Goal: Information Seeking & Learning: Learn about a topic

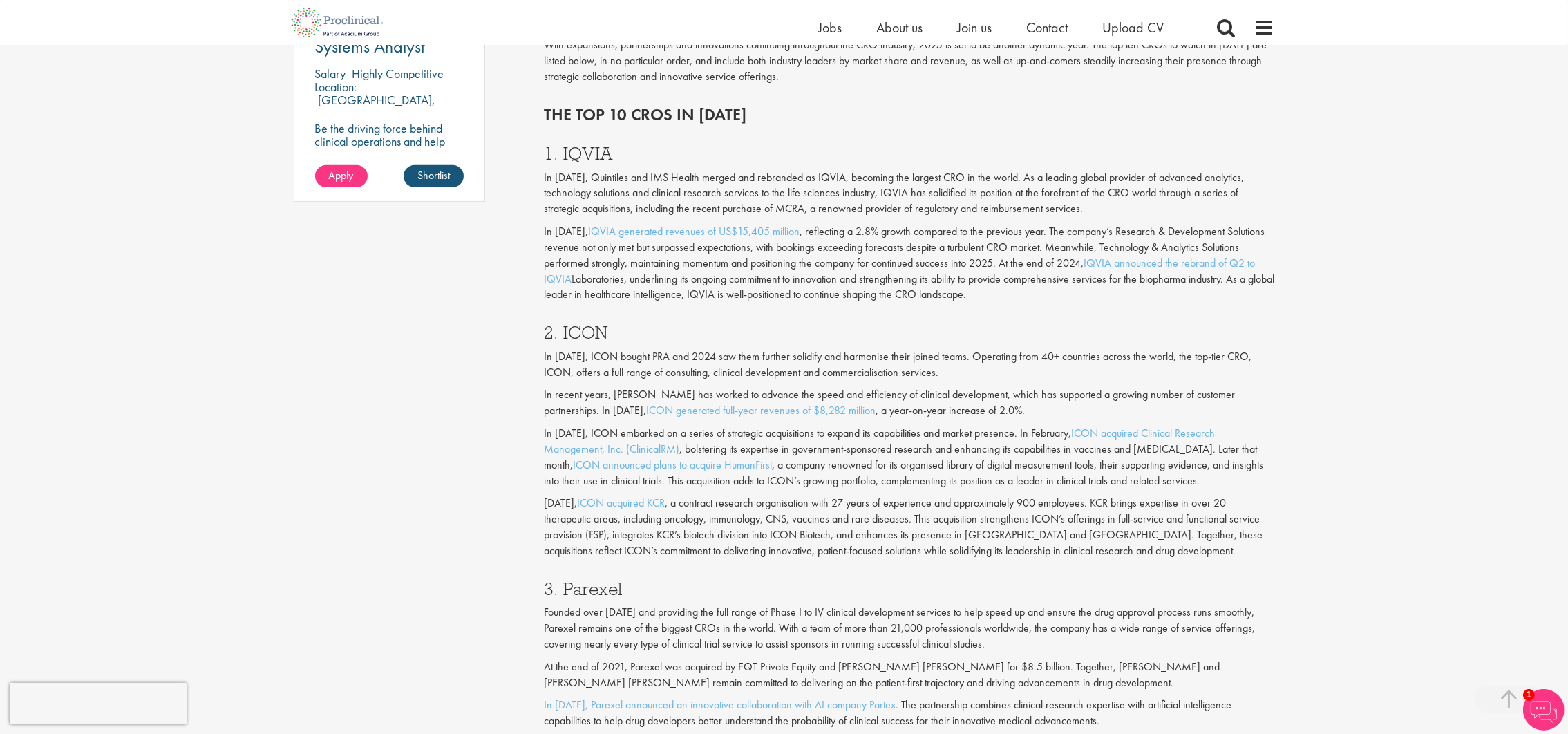
scroll to position [1140, 0]
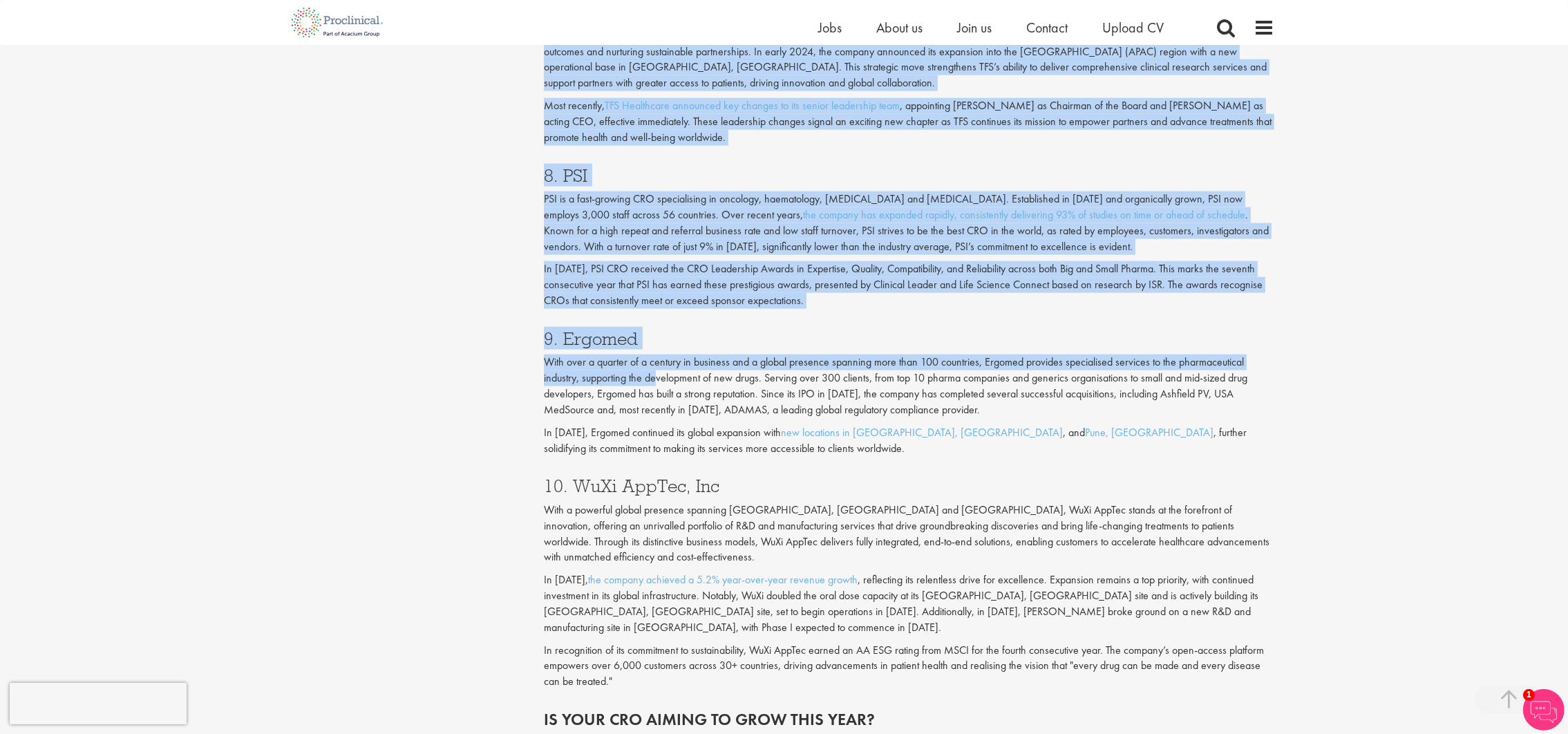
scroll to position [2799, 0]
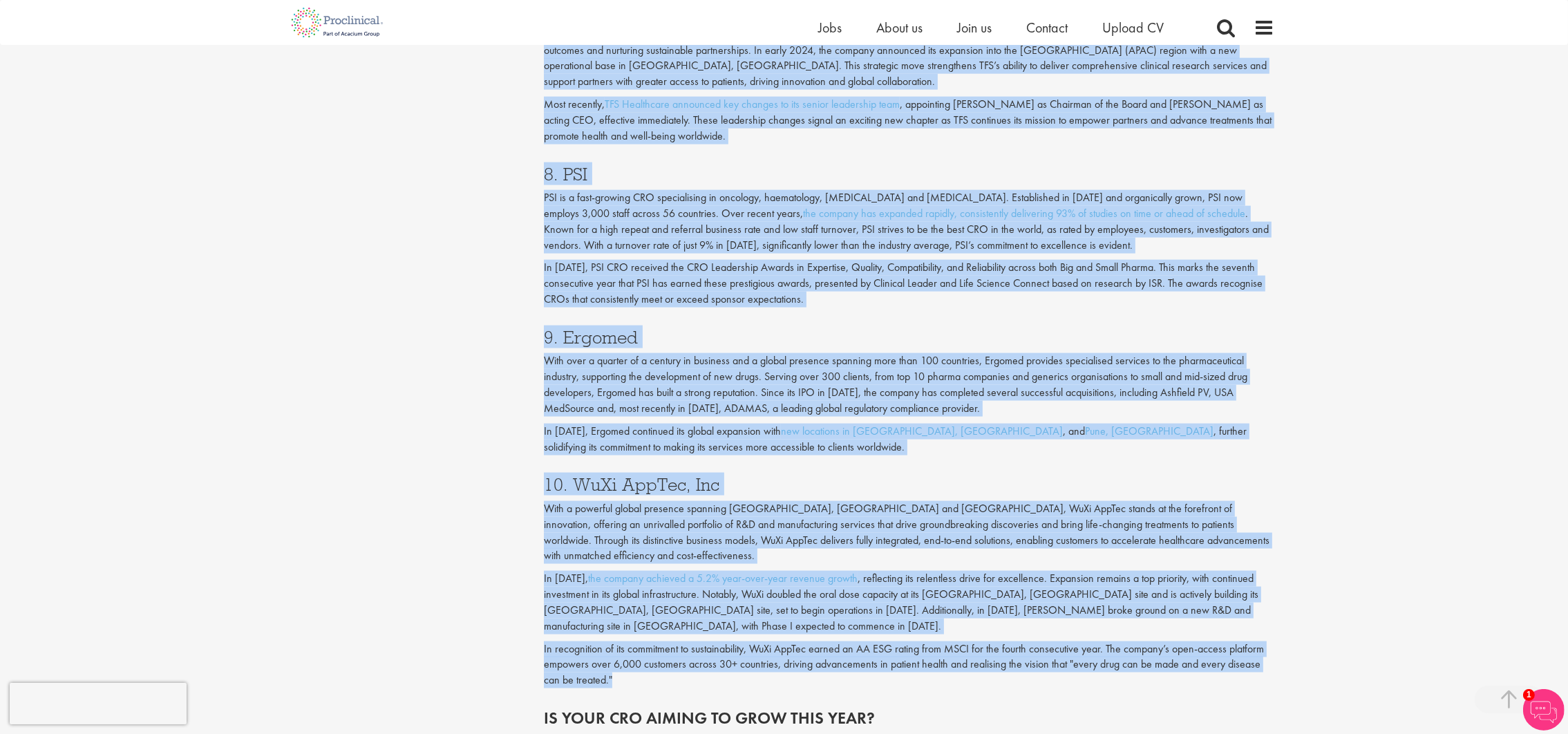
drag, startPoint x: 545, startPoint y: 293, endPoint x: 687, endPoint y: 661, distance: 394.4
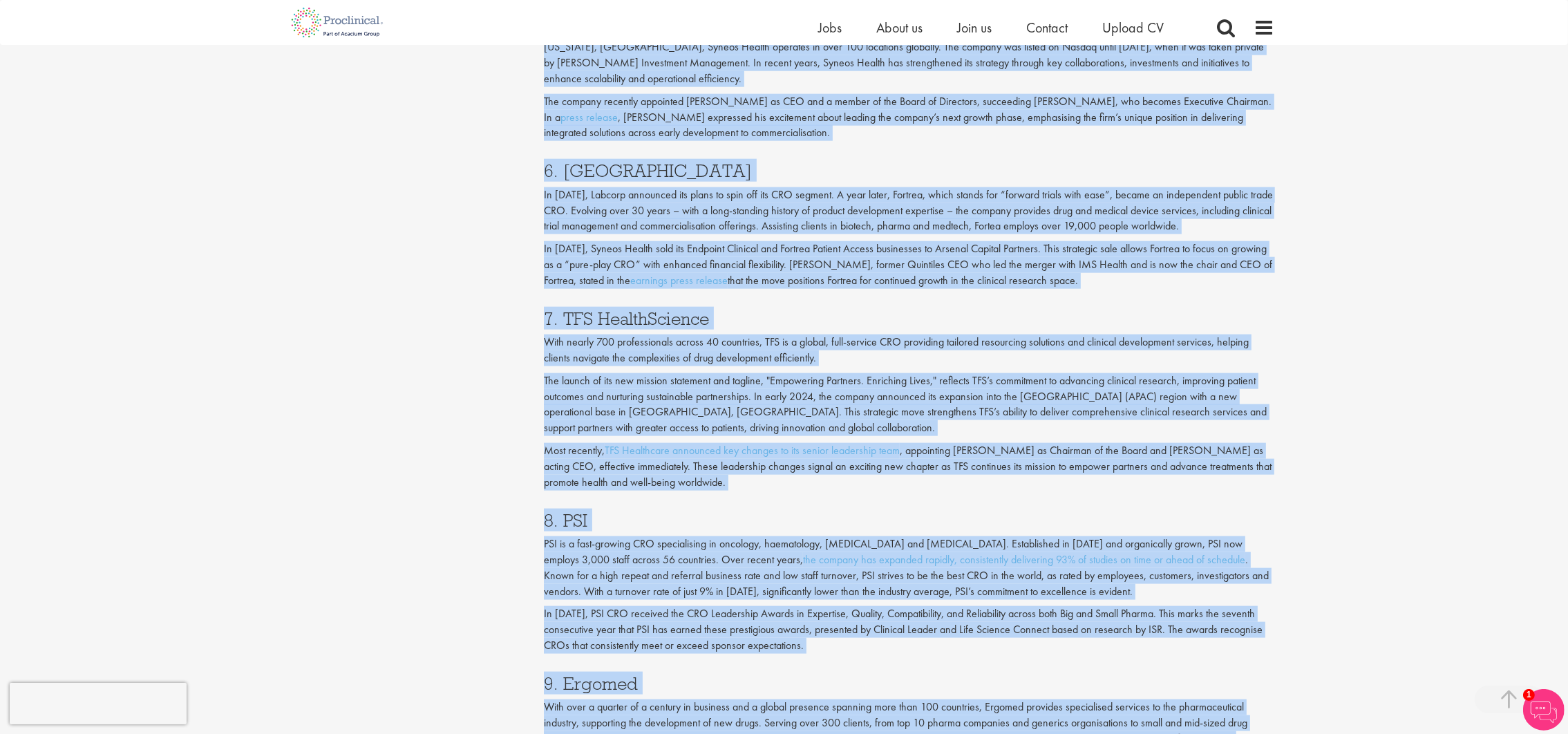
scroll to position [2488, 0]
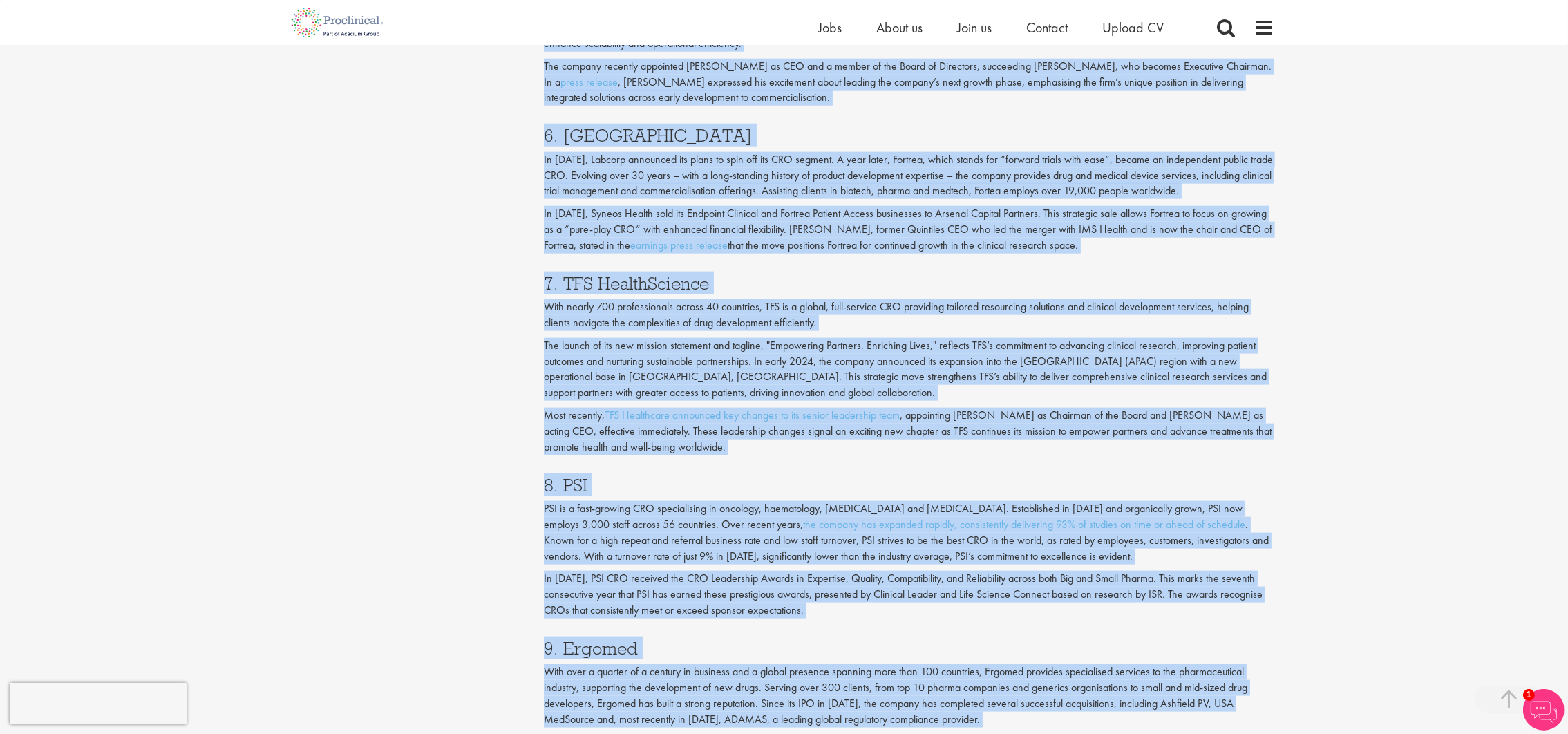
click at [747, 332] on div "7. TFS HealthScience With nearly 700 professionals across 40 countries, TFS is …" at bounding box center [909, 361] width 752 height 202
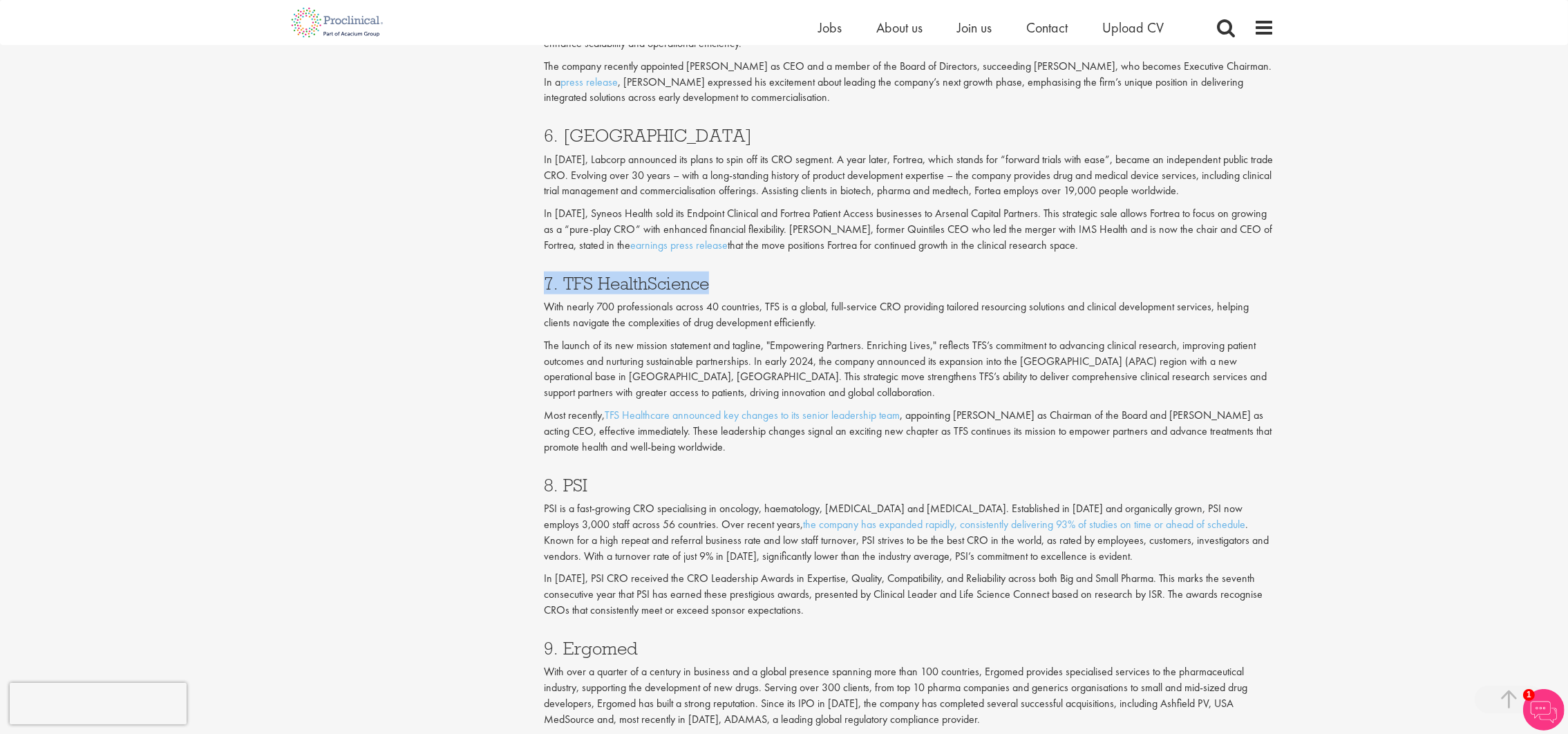
drag, startPoint x: 709, startPoint y: 281, endPoint x: 529, endPoint y: 281, distance: 180.0
copy h3 "7. TFS HealthScience"
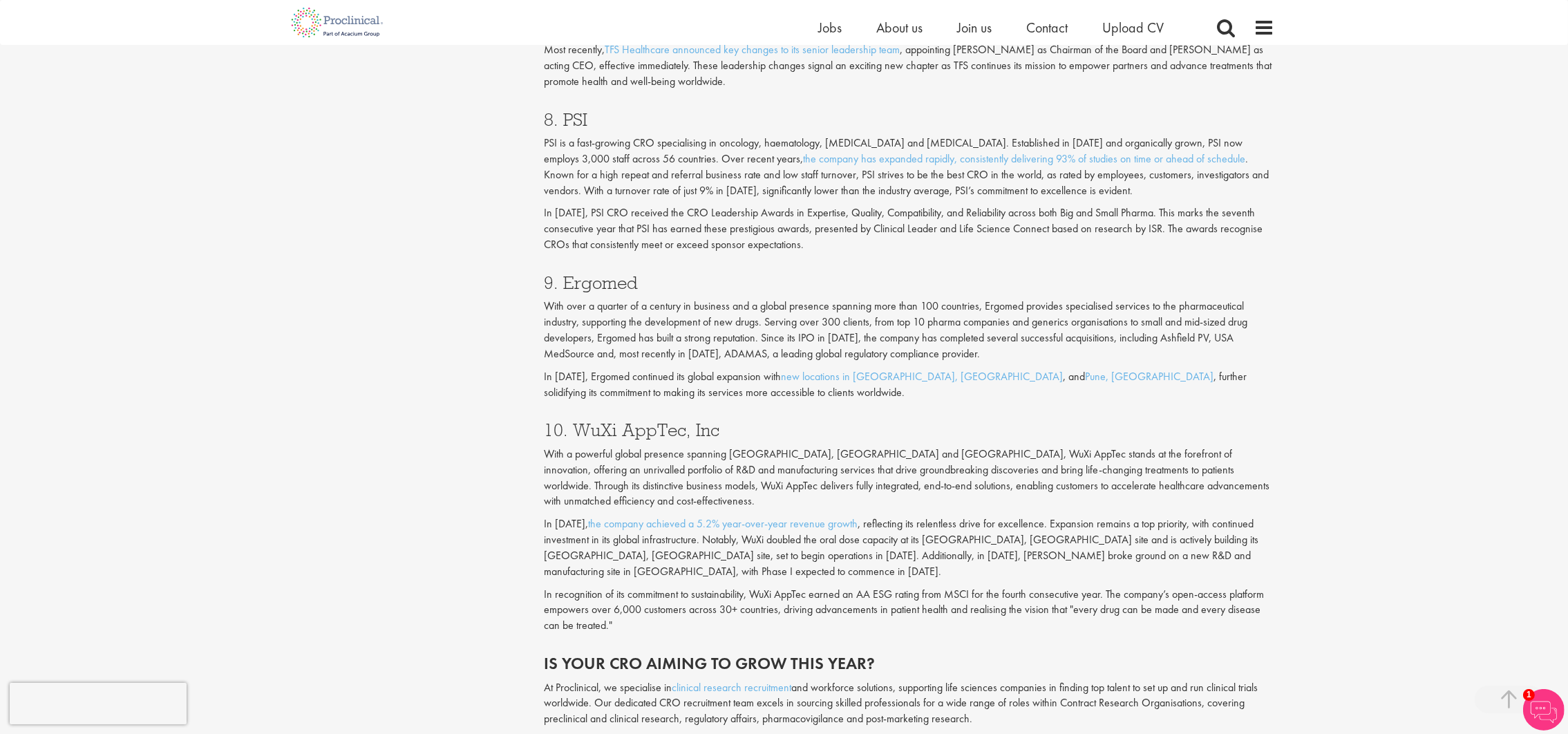
scroll to position [2903, 0]
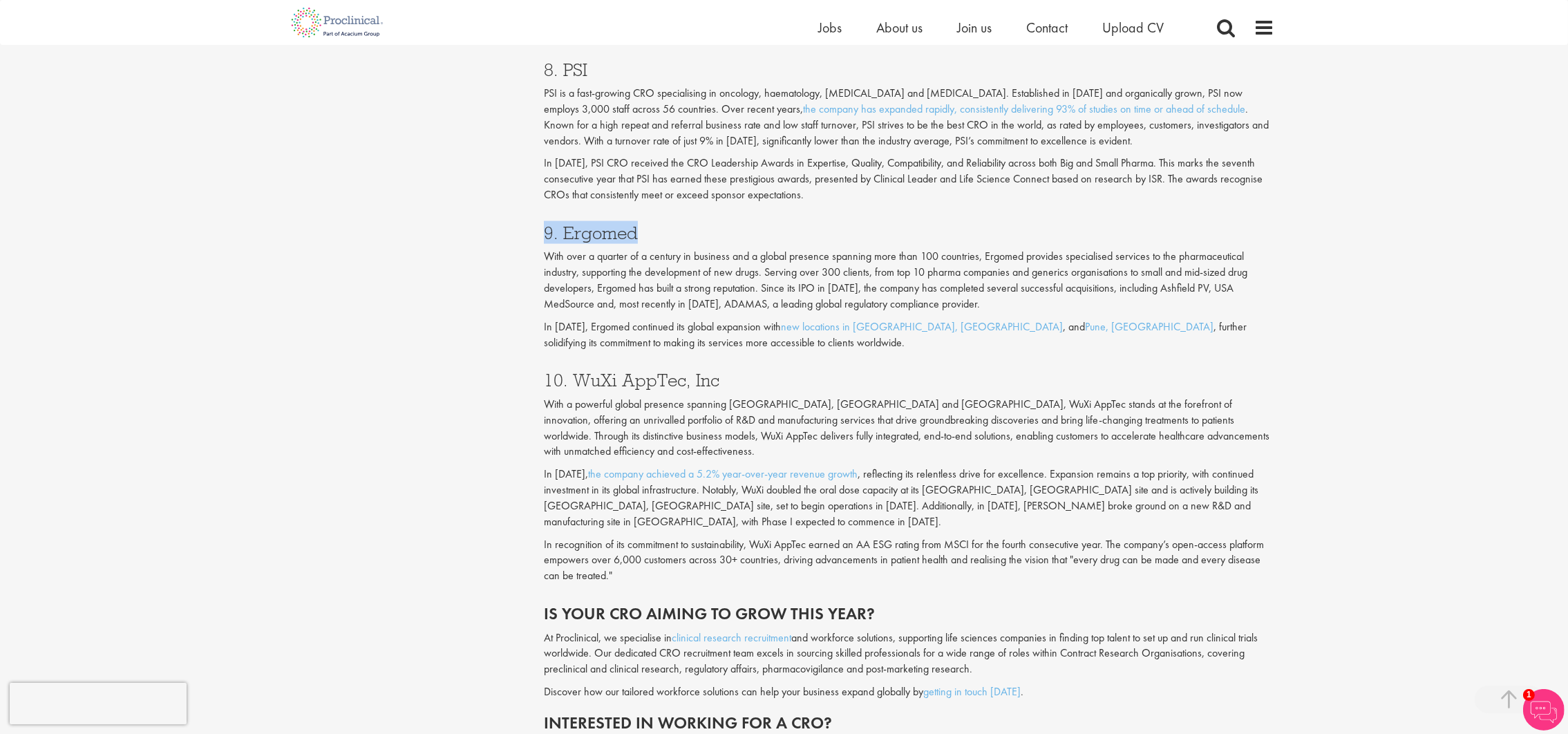
drag, startPoint x: 640, startPoint y: 231, endPoint x: 517, endPoint y: 238, distance: 123.2
copy h3 "9. Ergomed"
drag, startPoint x: 715, startPoint y: 379, endPoint x: 531, endPoint y: 384, distance: 184.1
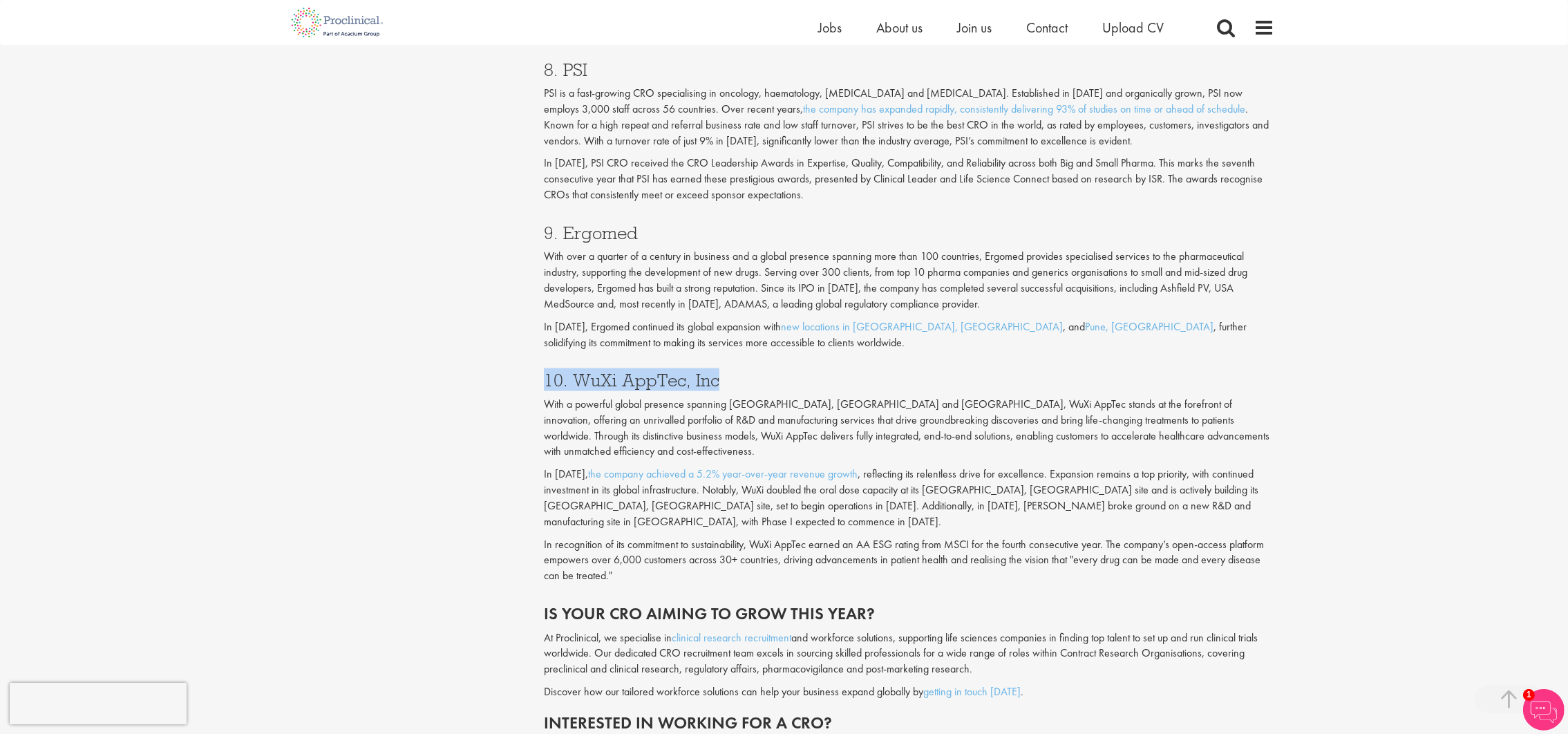
copy h3 "10. WuXi AppTec, Inc"
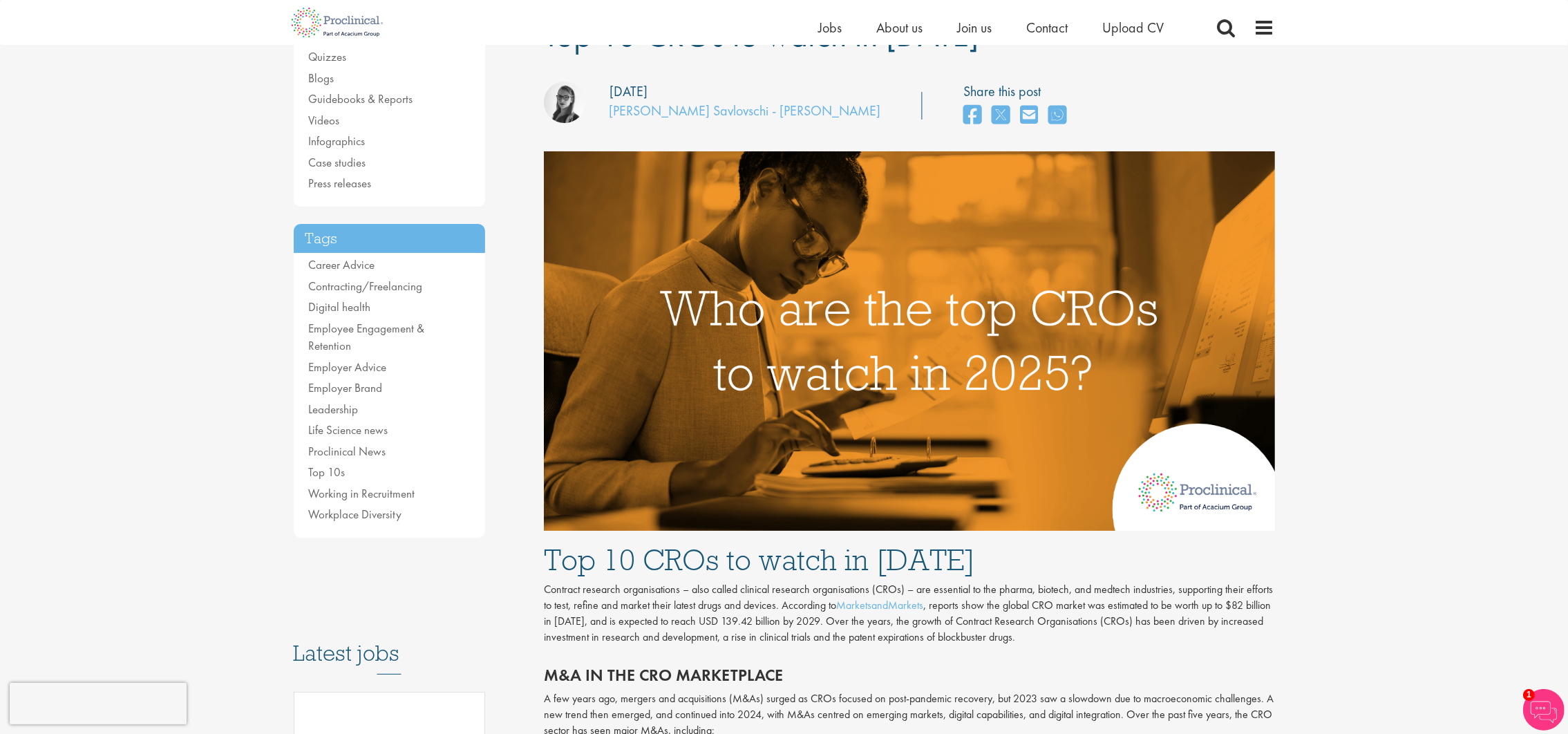
scroll to position [104, 0]
